Goal: Transaction & Acquisition: Purchase product/service

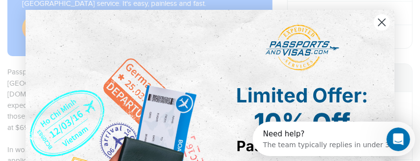
click at [377, 24] on circle "Close dialog" at bounding box center [381, 22] width 16 height 16
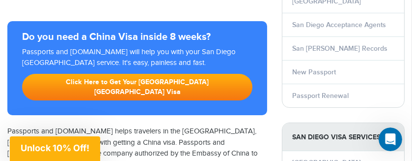
scroll to position [147, 0]
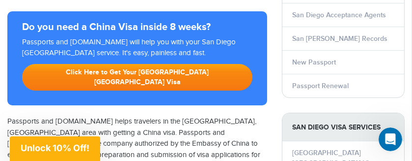
click at [141, 64] on link "Click Here to Get Your San Diego China Visa" at bounding box center [137, 77] width 230 height 27
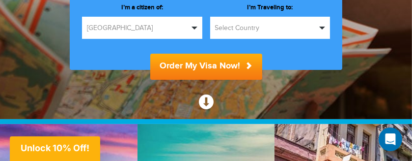
scroll to position [246, 0]
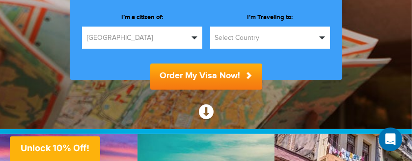
click at [271, 43] on button "Select Country" at bounding box center [270, 38] width 120 height 22
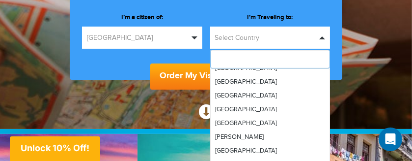
scroll to position [590, 0]
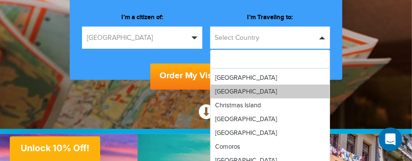
click at [266, 93] on link "[GEOGRAPHIC_DATA]" at bounding box center [270, 92] width 119 height 14
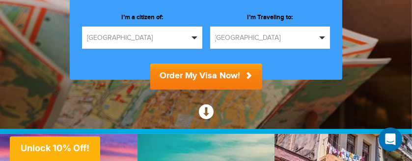
click at [228, 82] on button "Order My Visa Now!" at bounding box center [206, 76] width 112 height 26
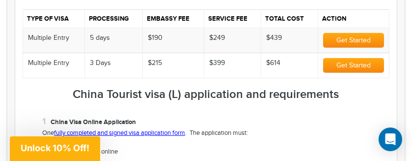
scroll to position [442, 0]
